Goal: Transaction & Acquisition: Purchase product/service

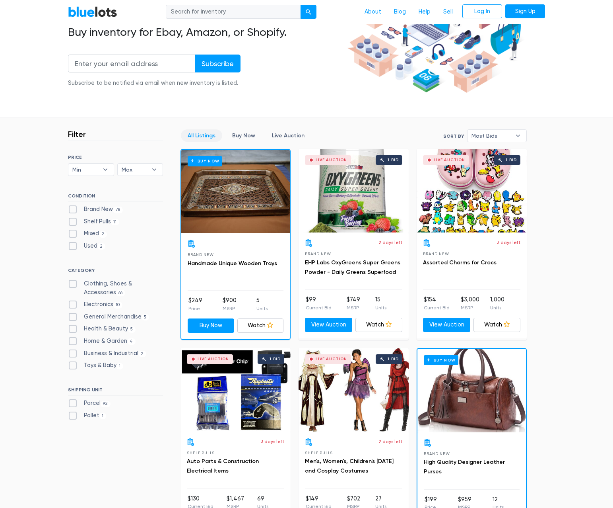
scroll to position [119, 0]
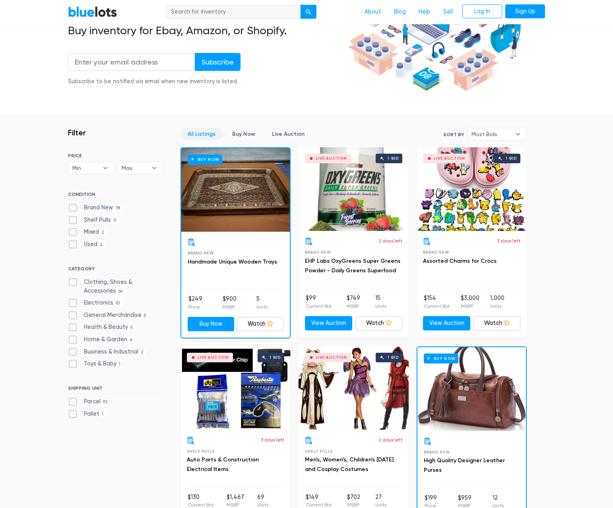
click at [456, 189] on div "Live Auction 1 bid" at bounding box center [472, 189] width 110 height 84
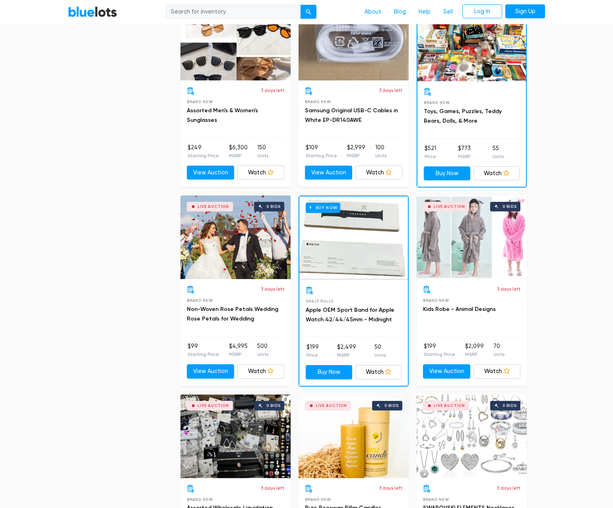
scroll to position [1074, 0]
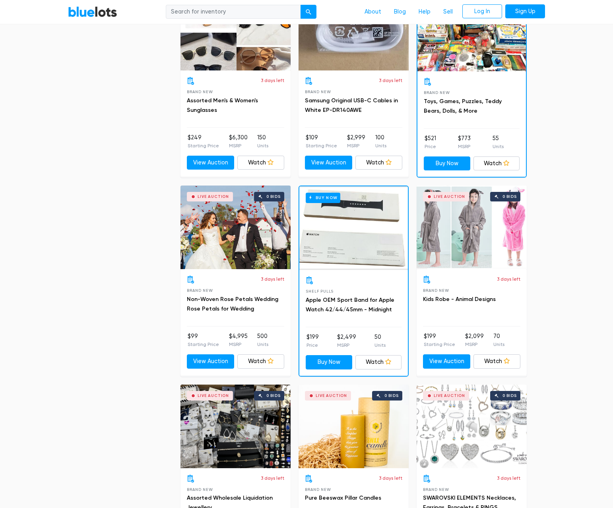
click at [346, 239] on div "Buy Now" at bounding box center [354, 228] width 109 height 84
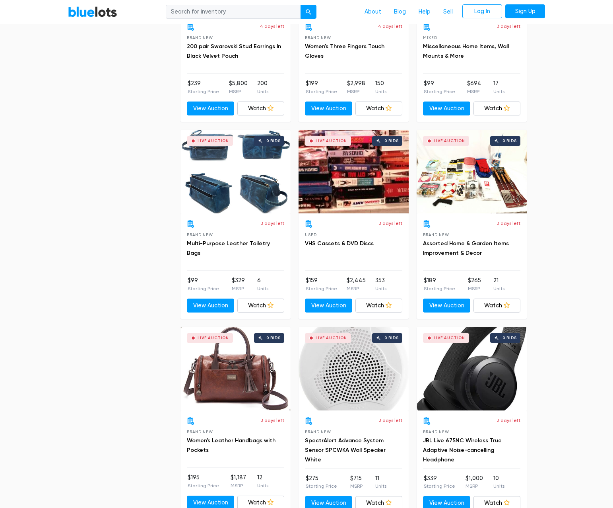
scroll to position [2705, 0]
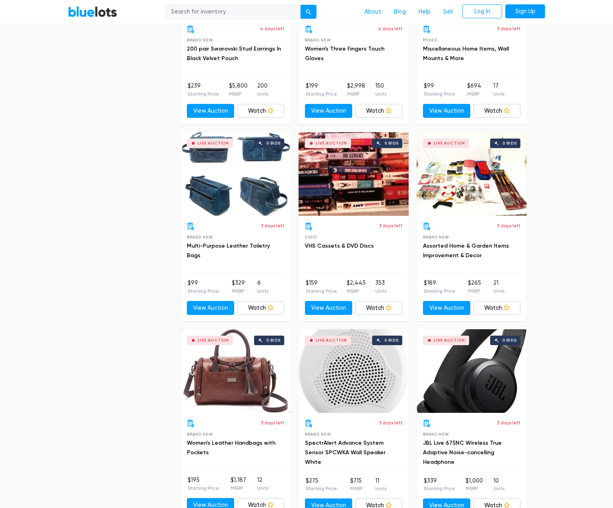
click at [340, 171] on div "Live Auction 0 bids" at bounding box center [354, 174] width 110 height 84
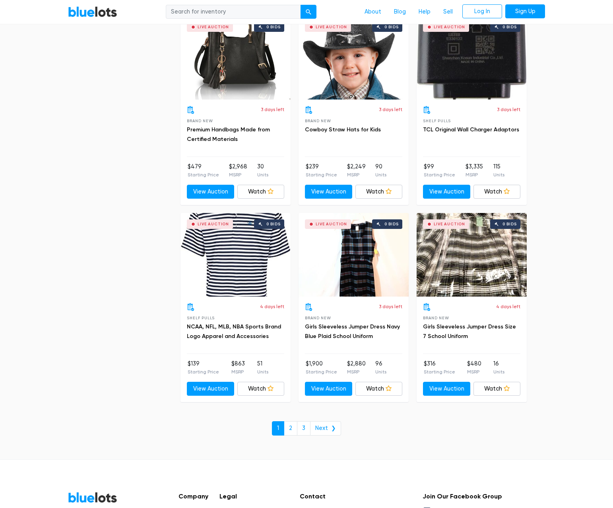
scroll to position [3262, 0]
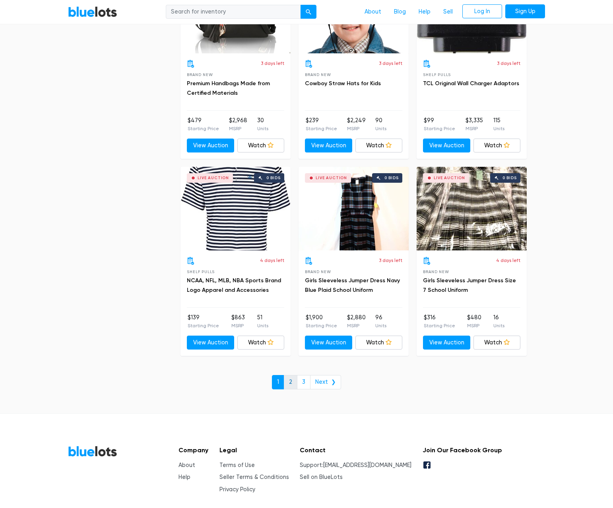
click at [292, 385] on link "2" at bounding box center [291, 382] width 14 height 14
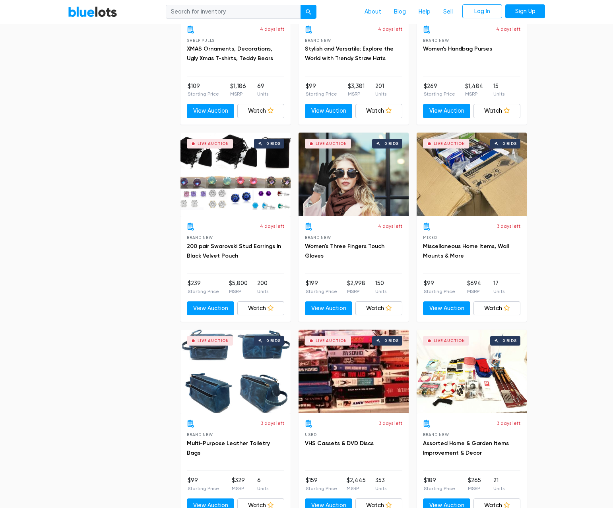
scroll to position [2506, 0]
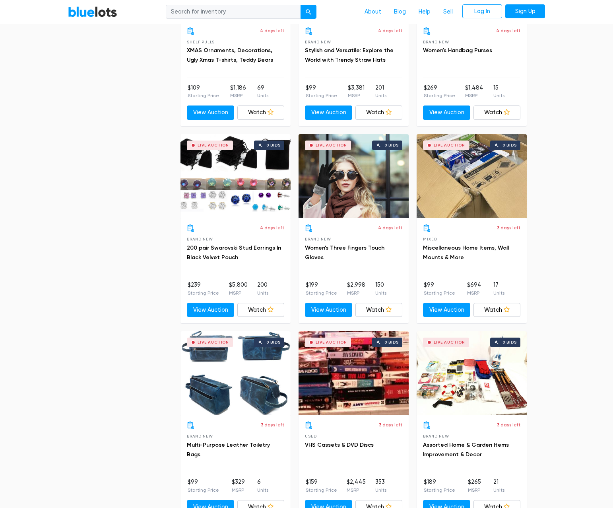
click at [376, 374] on div "Live Auction 0 bids" at bounding box center [354, 373] width 110 height 84
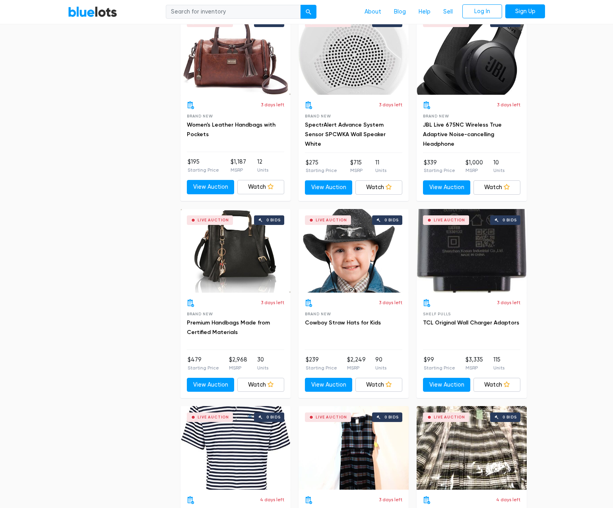
scroll to position [3023, 0]
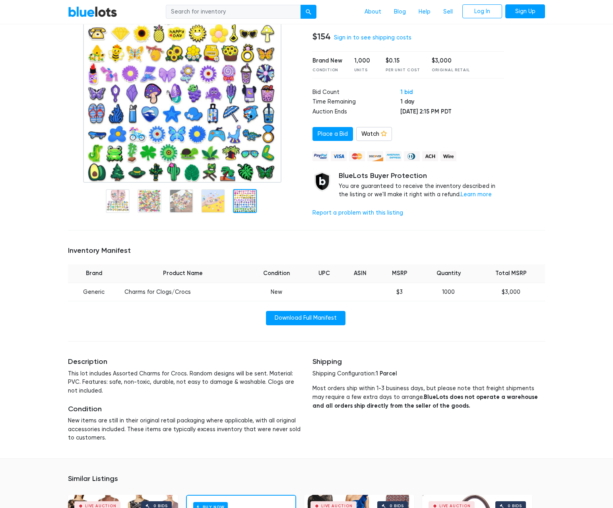
scroll to position [80, 0]
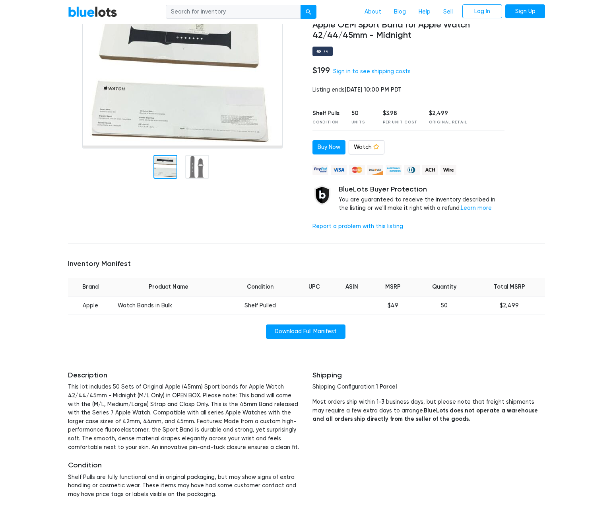
scroll to position [40, 0]
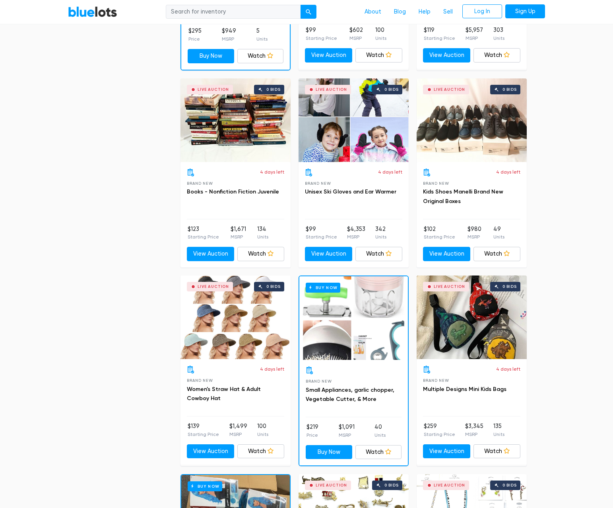
scroll to position [676, 0]
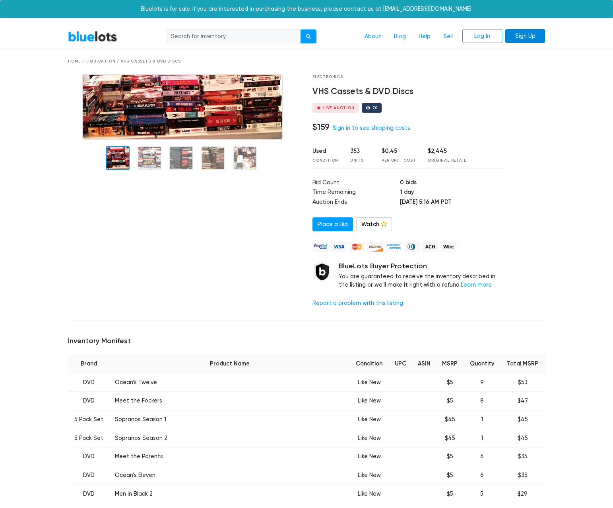
click at [511, 38] on link "Sign Up" at bounding box center [526, 36] width 40 height 14
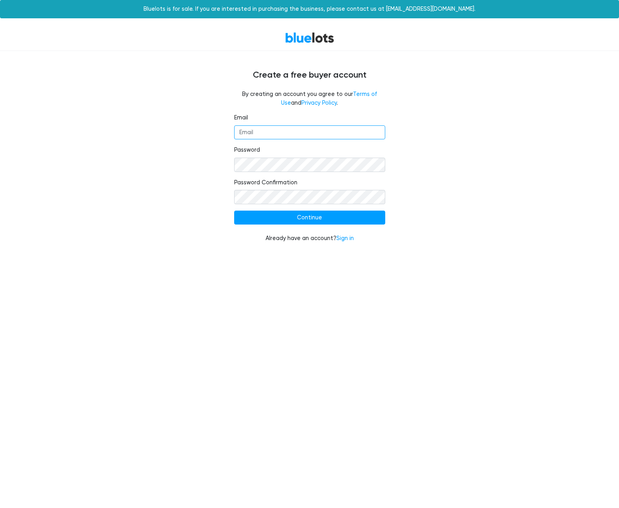
click at [372, 132] on input "Email" at bounding box center [309, 132] width 151 height 14
type input "[EMAIL_ADDRESS][DOMAIN_NAME]"
click at [234, 210] on input "Continue" at bounding box center [309, 217] width 151 height 14
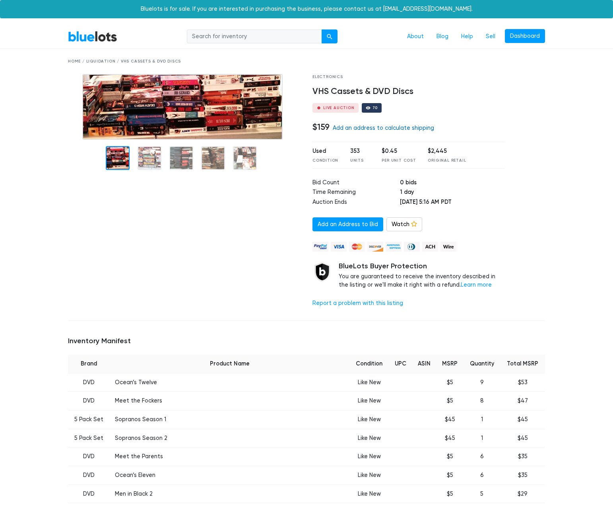
click at [425, 130] on link "Add an address to calculate shipping" at bounding box center [383, 128] width 101 height 7
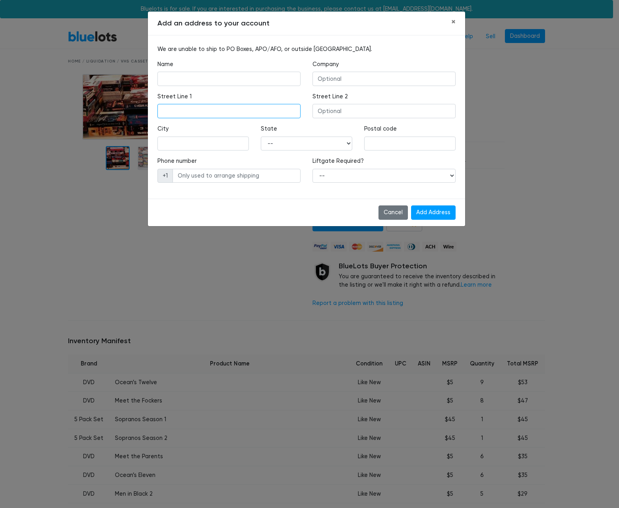
click at [288, 114] on input "text" at bounding box center [229, 111] width 143 height 14
type input "[STREET_ADDRESS]"
type input "Argyle"
select select "TX"
type input "76226"
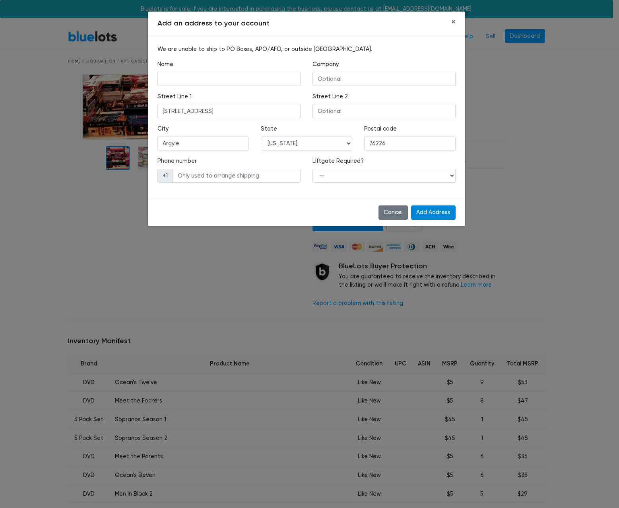
click at [447, 214] on input "Add Address" at bounding box center [433, 212] width 45 height 14
type input "Stephen Hanson"
click at [417, 177] on select "-- Yes No" at bounding box center [384, 176] width 143 height 14
select select "1"
click at [313, 169] on select "-- Yes No" at bounding box center [384, 176] width 143 height 14
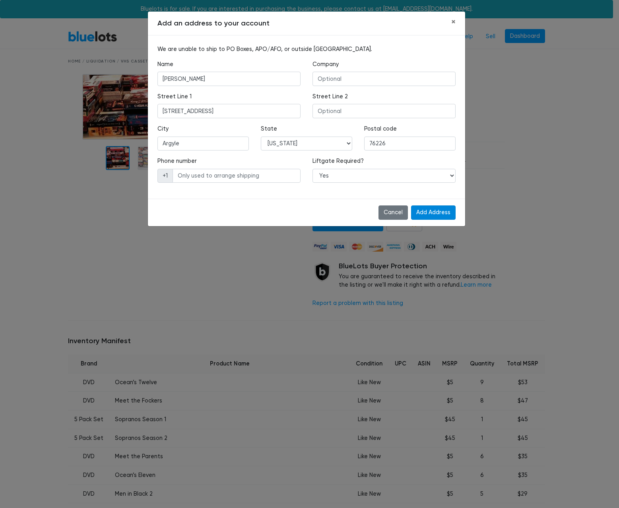
click at [435, 218] on input "Add Address" at bounding box center [433, 212] width 45 height 14
click at [267, 173] on input "text" at bounding box center [237, 176] width 128 height 14
type input "4698669336"
click at [439, 207] on input "Add Address" at bounding box center [433, 212] width 45 height 14
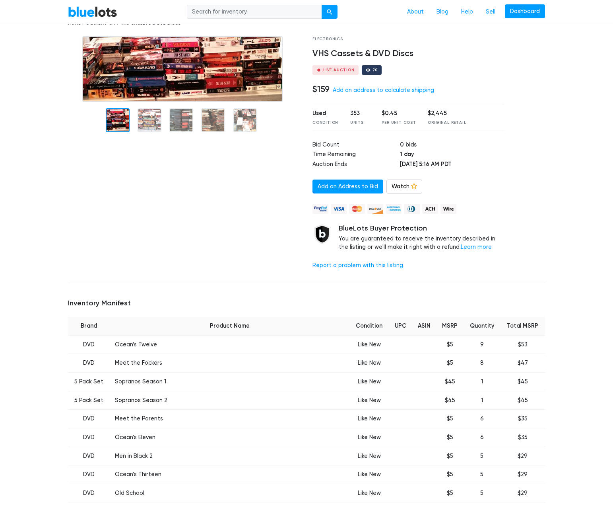
scroll to position [40, 0]
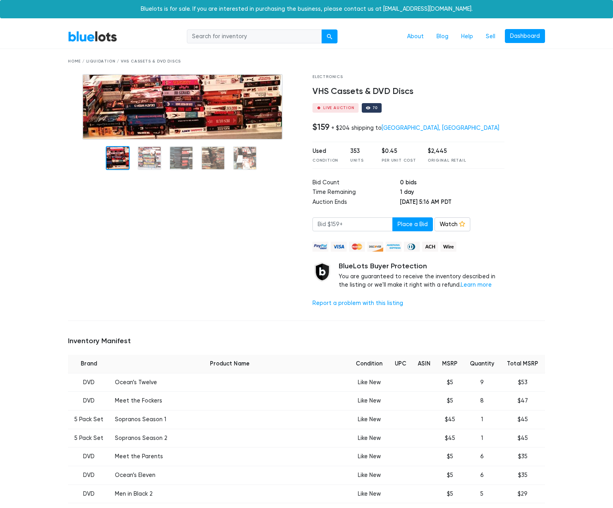
drag, startPoint x: 565, startPoint y: 317, endPoint x: 525, endPoint y: 174, distance: 147.9
click at [444, 227] on link "Watch" at bounding box center [453, 224] width 36 height 14
click at [105, 62] on div "Home / Liquidation / VHS Cassets & DVD Discs" at bounding box center [306, 61] width 477 height 6
click at [94, 42] on link "BlueLots" at bounding box center [92, 37] width 49 height 12
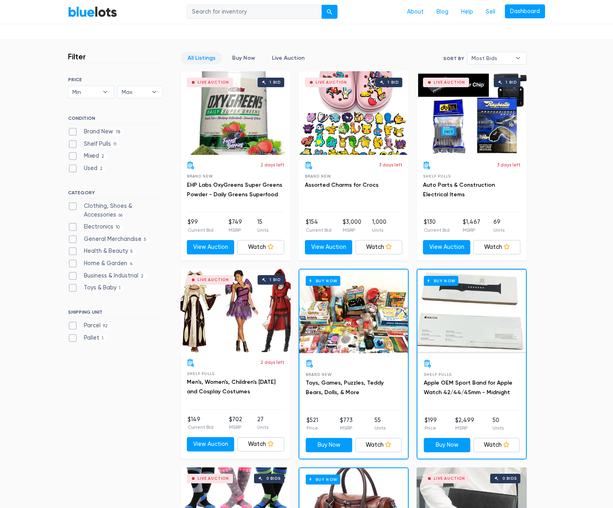
scroll to position [199, 0]
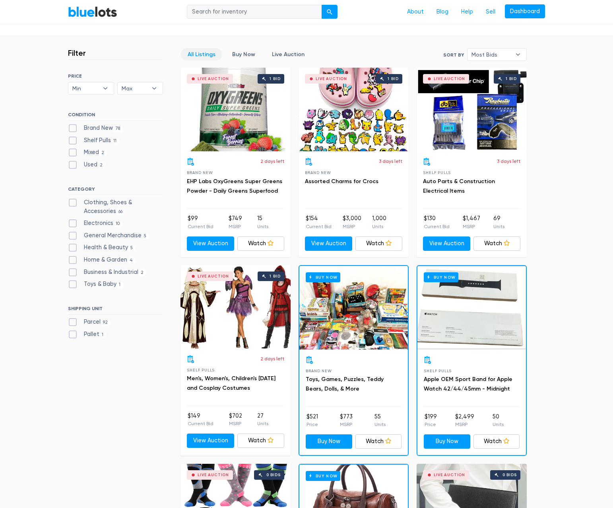
click at [71, 222] on label "Electronics 10" at bounding box center [95, 223] width 55 height 9
click at [71, 222] on input "Electronics 10" at bounding box center [70, 221] width 5 height 5
checkbox input "true"
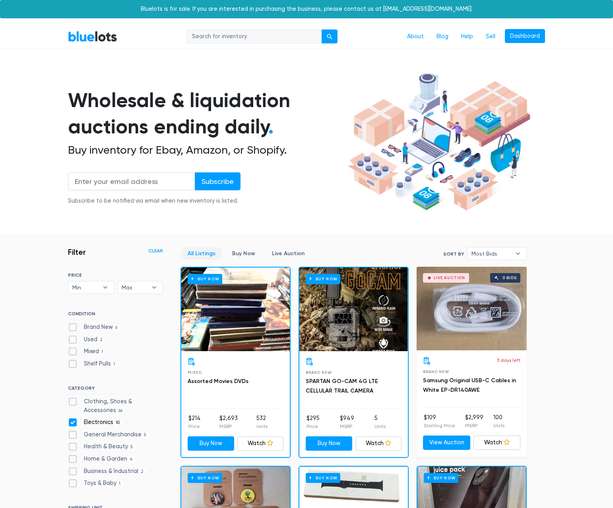
scroll to position [214, 0]
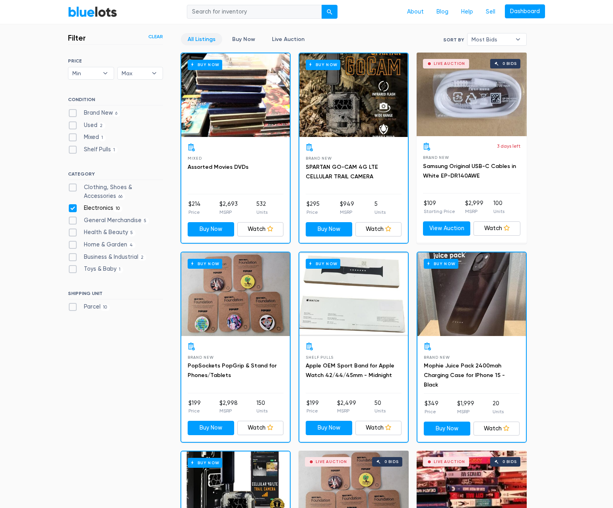
click at [234, 90] on div "Buy Now" at bounding box center [235, 95] width 109 height 84
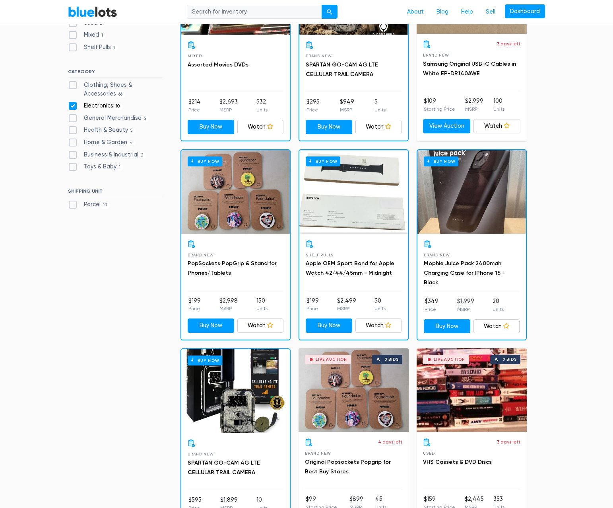
scroll to position [333, 0]
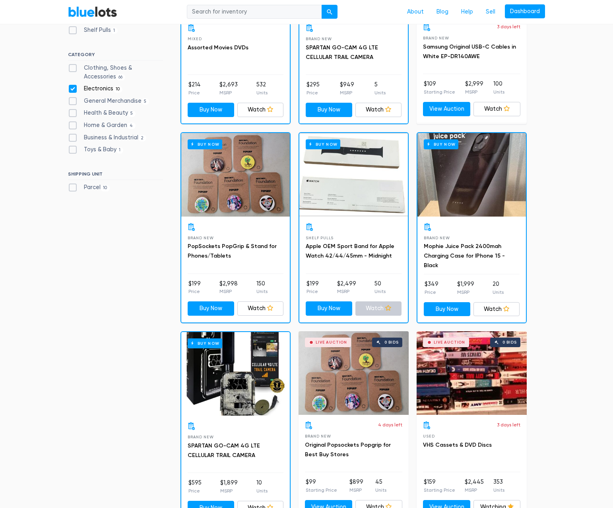
click at [384, 313] on link "Watch" at bounding box center [379, 308] width 47 height 14
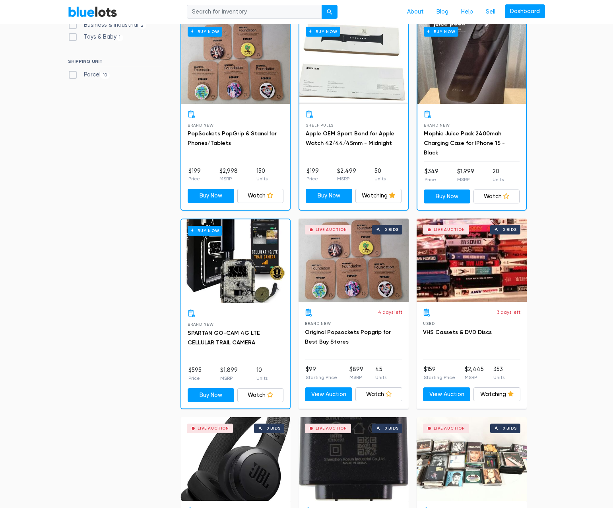
scroll to position [453, 0]
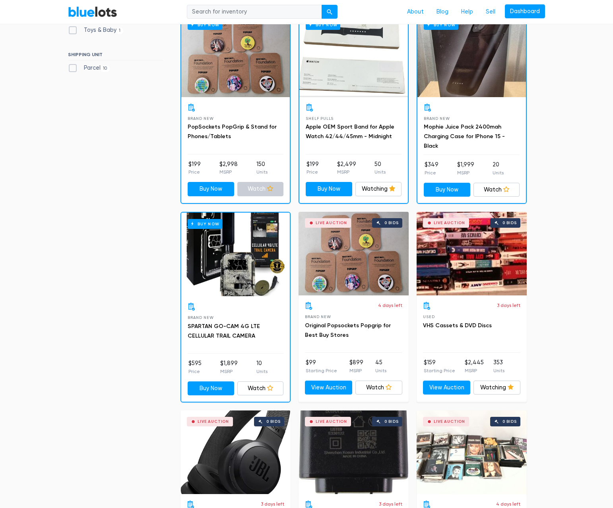
click at [268, 192] on link "Watch" at bounding box center [260, 189] width 47 height 14
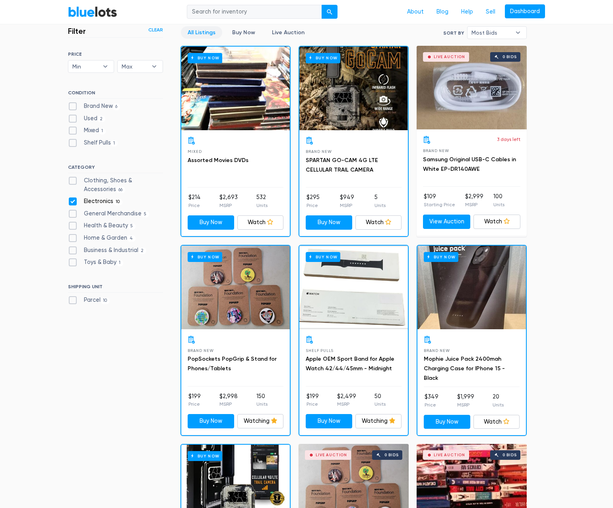
scroll to position [117, 0]
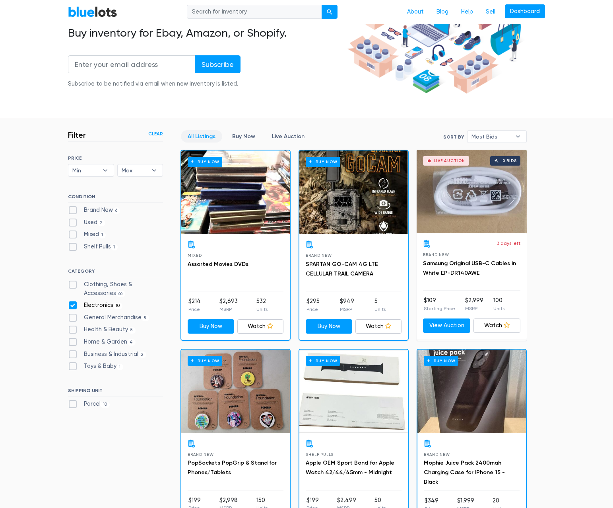
click at [116, 302] on label "Electronics 10" at bounding box center [95, 305] width 55 height 9
click at [73, 302] on input "Electronics 10" at bounding box center [70, 303] width 5 height 5
checkbox input "false"
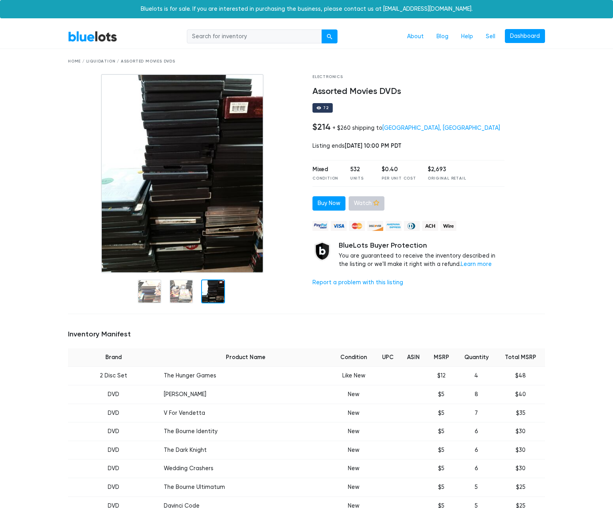
click at [362, 206] on link "Watch" at bounding box center [367, 203] width 36 height 14
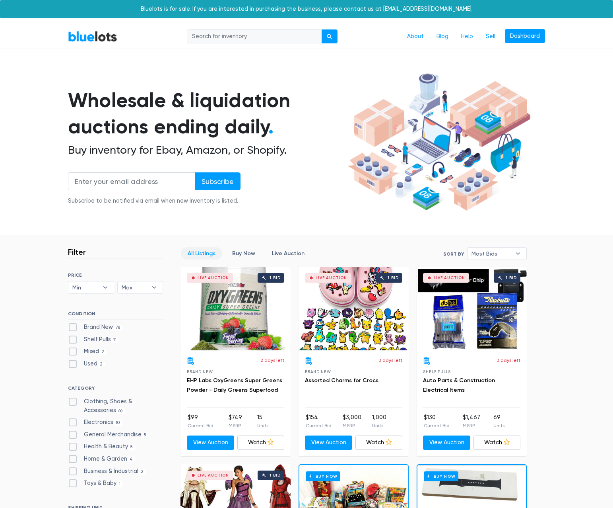
scroll to position [214, 0]
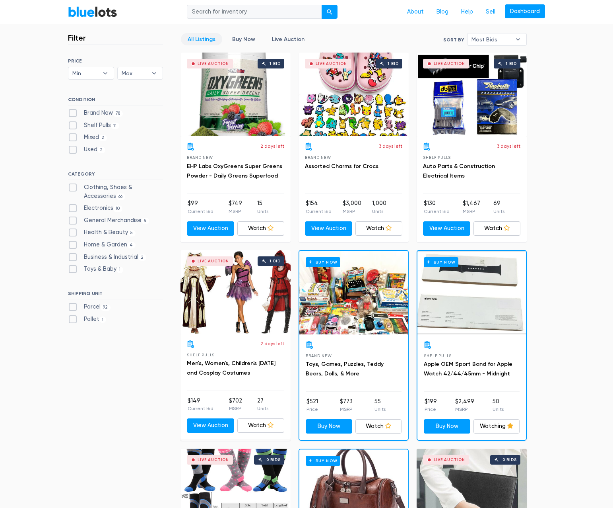
click at [113, 257] on label "Business & Industrial 2" at bounding box center [107, 257] width 78 height 9
click at [73, 257] on Industrial"] "Business & Industrial 2" at bounding box center [70, 255] width 5 height 5
checkbox Industrial"] "true"
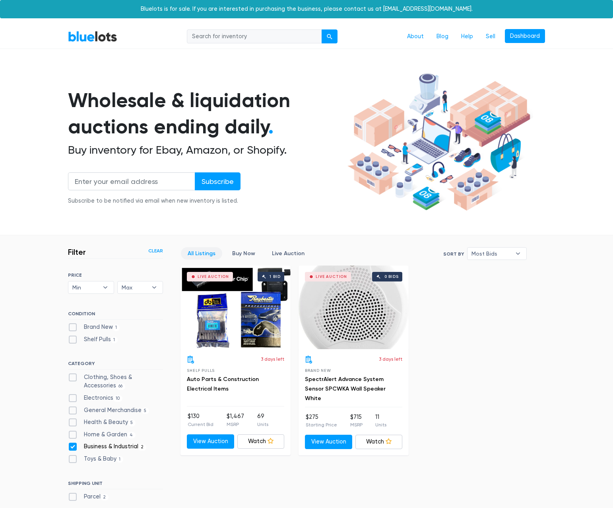
scroll to position [183, 0]
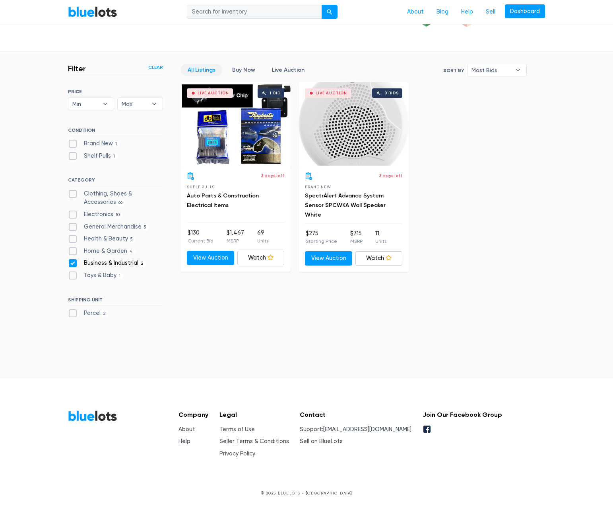
click at [119, 262] on label "Business & Industrial 2" at bounding box center [107, 263] width 78 height 9
click at [73, 262] on Industrial"] "Business & Industrial 2" at bounding box center [70, 261] width 5 height 5
checkbox Industrial"] "false"
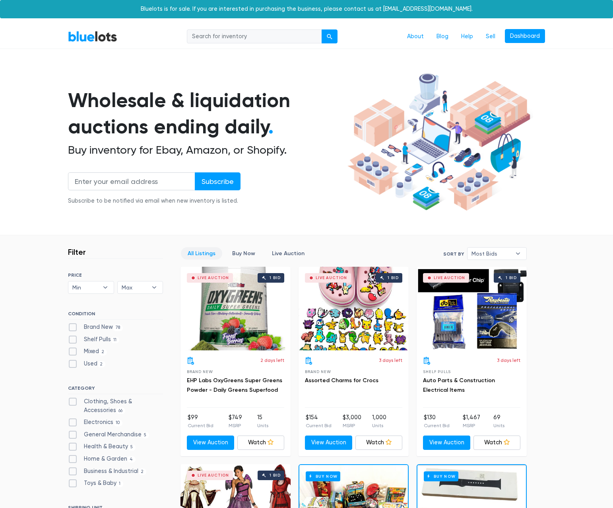
scroll to position [214, 0]
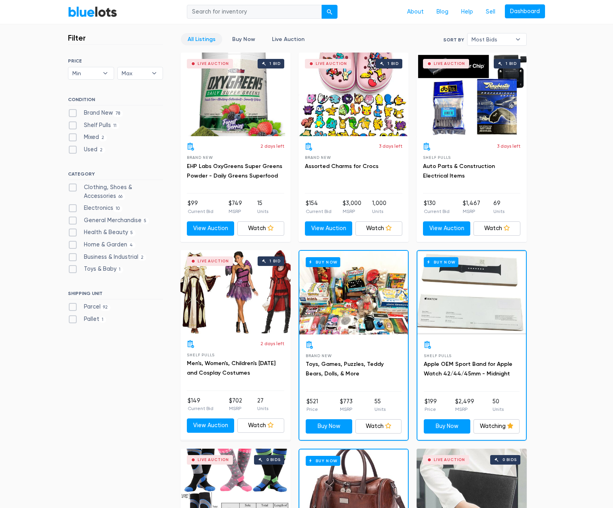
click at [121, 183] on label "Clothing, Shoes & Accessories 66" at bounding box center [115, 191] width 95 height 17
click at [73, 183] on Accessories"] "Clothing, Shoes & Accessories 66" at bounding box center [70, 185] width 5 height 5
checkbox Accessories"] "true"
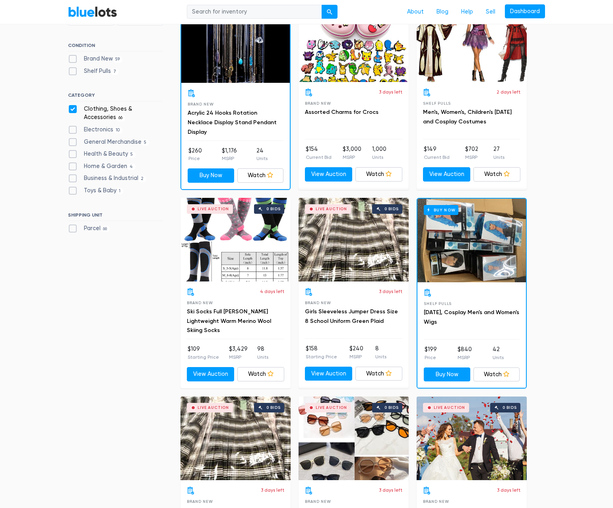
scroll to position [254, 0]
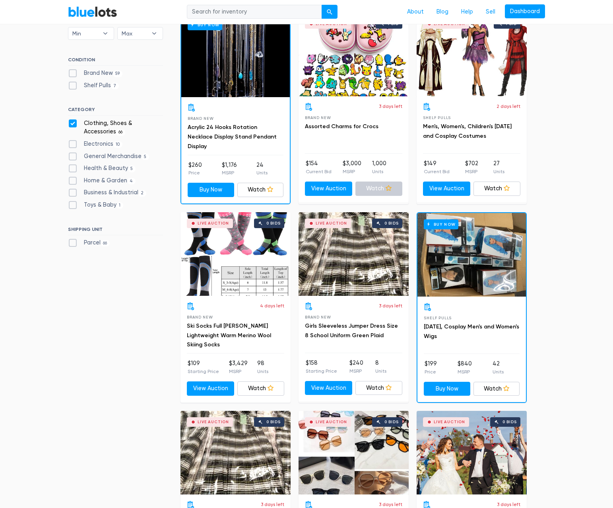
click at [391, 187] on icon at bounding box center [389, 188] width 6 height 6
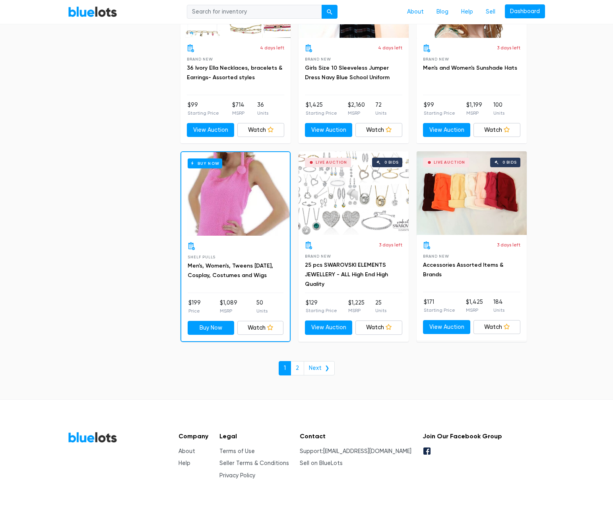
scroll to position [3295, 0]
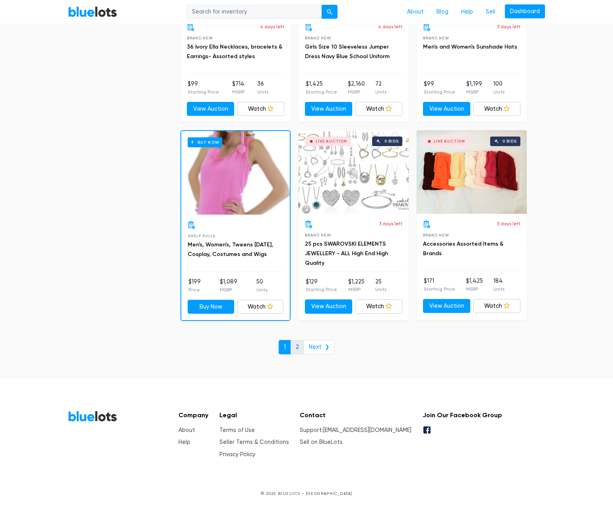
click at [297, 352] on link "2" at bounding box center [298, 347] width 14 height 14
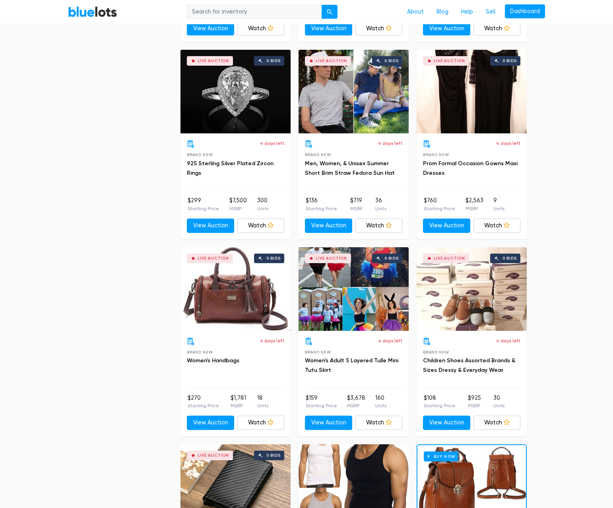
scroll to position [1193, 0]
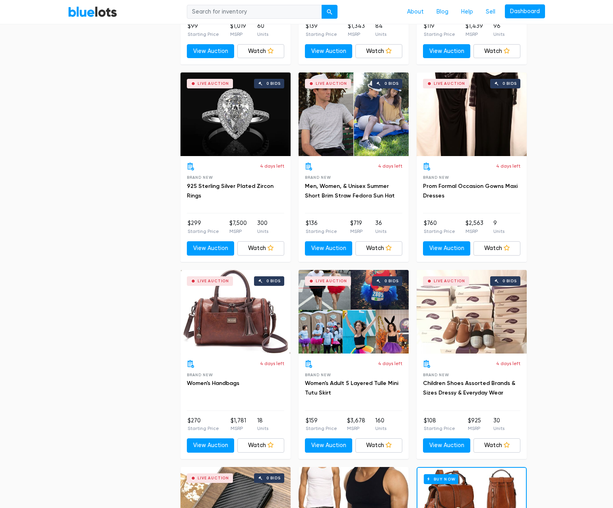
click at [253, 189] on h3 "925 Sterling Silver Plated Zircon Rings" at bounding box center [235, 190] width 97 height 19
click at [251, 186] on link "925 Sterling Silver Plated Zircon Rings" at bounding box center [230, 191] width 87 height 16
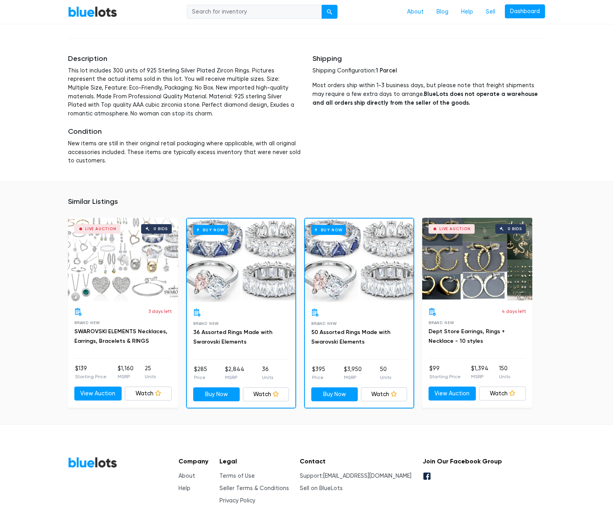
scroll to position [398, 0]
